Goal: Manage account settings

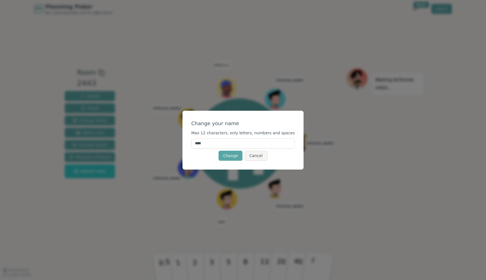
click at [230, 142] on input "****" at bounding box center [242, 143] width 103 height 10
type input "*"
type input "******"
click at [203, 158] on div "Change Cancel" at bounding box center [242, 156] width 103 height 10
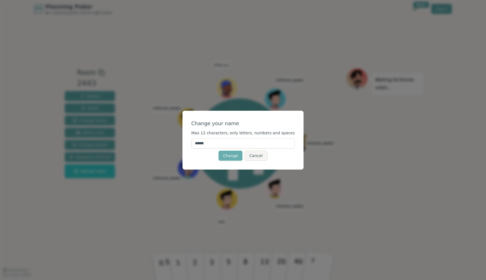
click at [232, 158] on button "Change" at bounding box center [230, 156] width 24 height 10
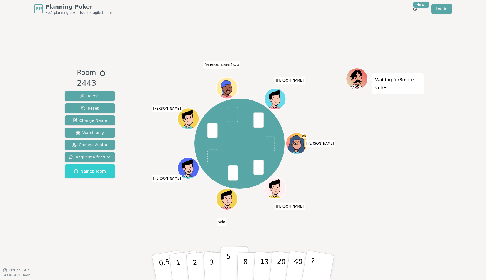
click at [226, 264] on button "5" at bounding box center [234, 267] width 29 height 42
click at [102, 147] on span "Change Avatar" at bounding box center [90, 145] width 36 height 6
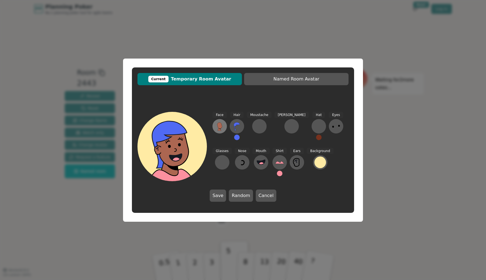
click at [221, 126] on icon at bounding box center [219, 125] width 5 height 6
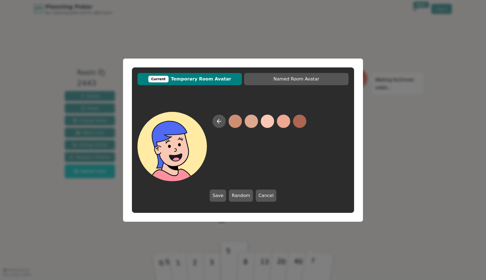
click at [268, 122] on button at bounding box center [267, 121] width 13 height 13
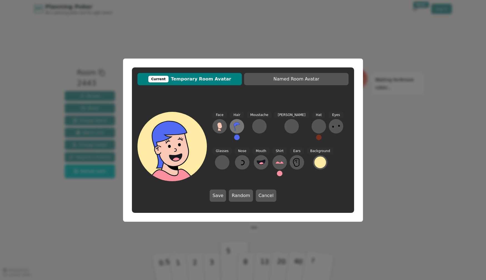
click at [239, 130] on button at bounding box center [236, 126] width 14 height 14
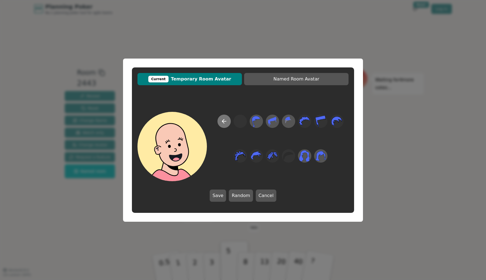
click at [222, 122] on icon at bounding box center [224, 121] width 7 height 7
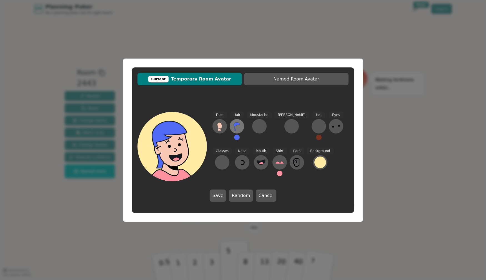
click at [240, 125] on icon at bounding box center [236, 126] width 9 height 9
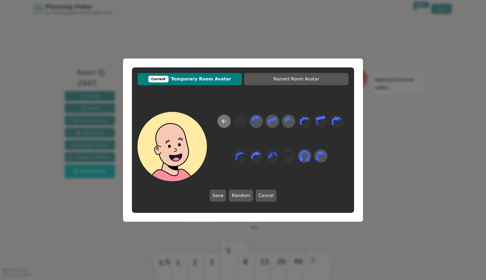
click at [230, 122] on button at bounding box center [223, 121] width 13 height 13
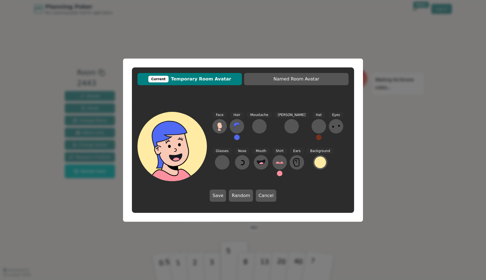
click at [244, 129] on div "Hair" at bounding box center [236, 128] width 14 height 33
click at [241, 127] on button at bounding box center [236, 126] width 14 height 14
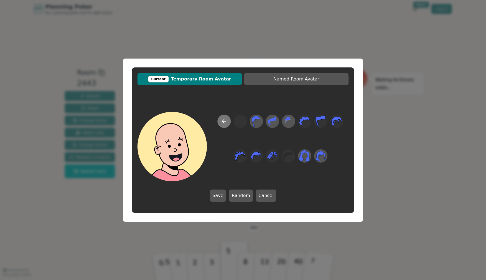
click at [226, 124] on icon at bounding box center [224, 121] width 7 height 7
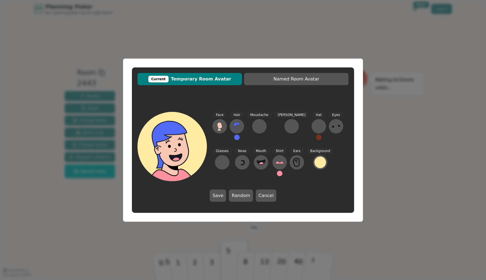
click at [237, 137] on button at bounding box center [237, 138] width 6 height 6
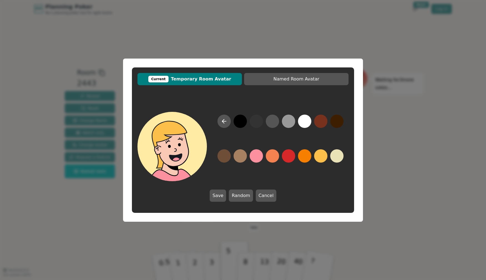
click at [324, 156] on button at bounding box center [320, 155] width 13 height 13
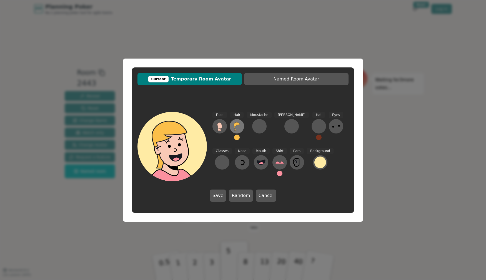
click at [235, 127] on icon at bounding box center [236, 126] width 9 height 9
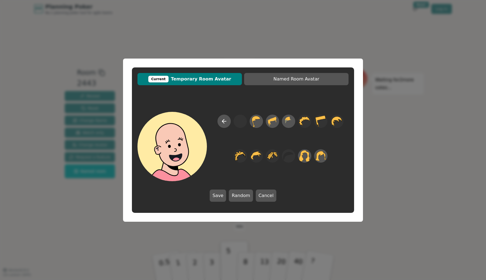
drag, startPoint x: 274, startPoint y: 81, endPoint x: 265, endPoint y: 129, distance: 49.5
click at [265, 129] on div "Current Temporary Room Avatar Named Room Avatar Save Random Cancel" at bounding box center [243, 139] width 222 height 145
click at [272, 121] on icon at bounding box center [272, 121] width 8 height 9
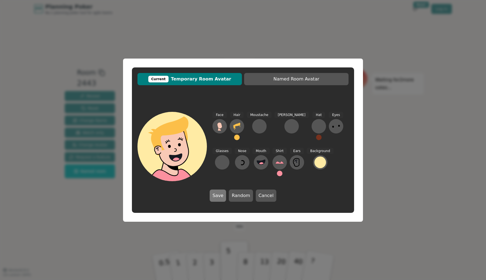
click at [222, 193] on button "Save" at bounding box center [217, 195] width 16 height 12
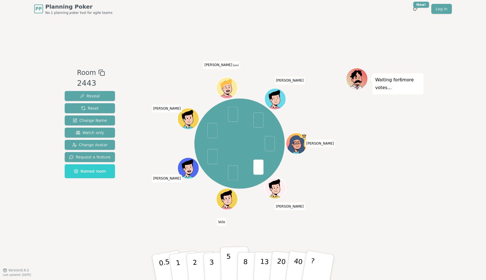
click at [227, 269] on p "5" at bounding box center [228, 267] width 5 height 30
click at [210, 127] on span at bounding box center [212, 130] width 10 height 15
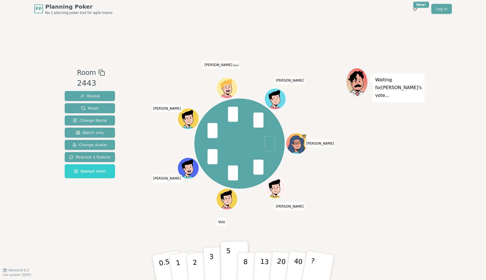
click at [216, 262] on button "3" at bounding box center [218, 267] width 30 height 43
click at [211, 267] on p "3" at bounding box center [212, 268] width 6 height 30
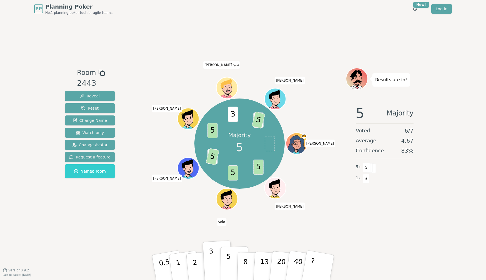
click at [232, 259] on button "5" at bounding box center [234, 267] width 29 height 42
